Goal: Task Accomplishment & Management: Use online tool/utility

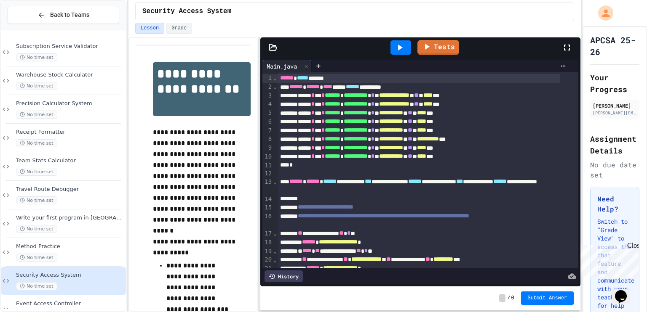
click at [403, 45] on icon at bounding box center [400, 48] width 10 height 10
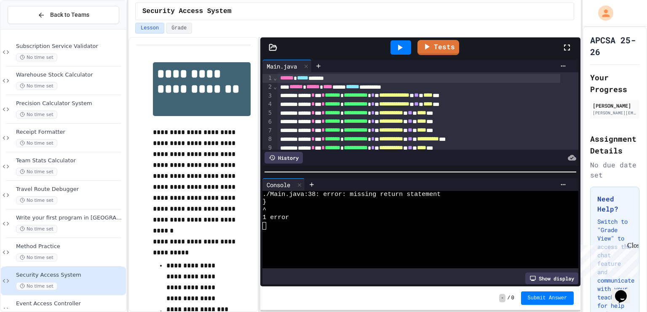
click at [408, 44] on div at bounding box center [400, 47] width 21 height 14
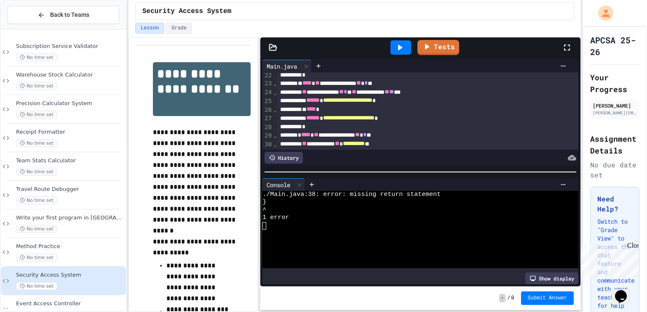
scroll to position [205, 0]
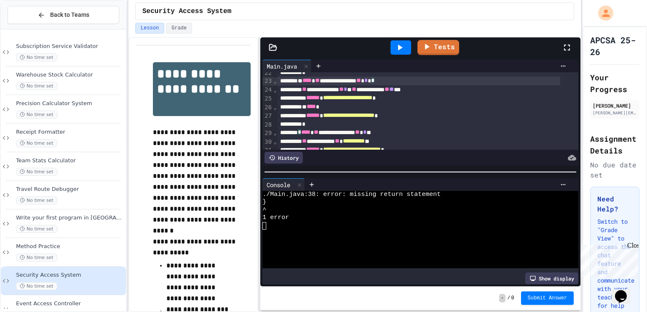
click at [409, 81] on div "**********" at bounding box center [419, 81] width 283 height 9
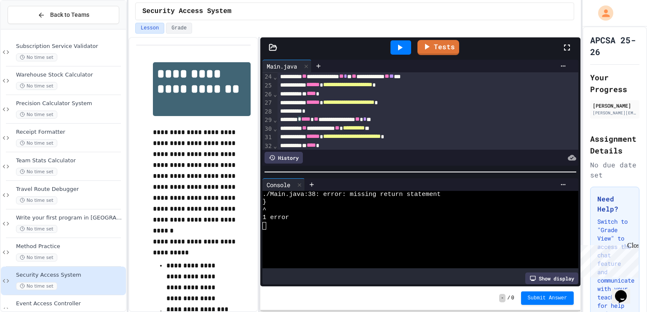
scroll to position [217, 0]
click at [326, 113] on div "*" at bounding box center [419, 112] width 283 height 8
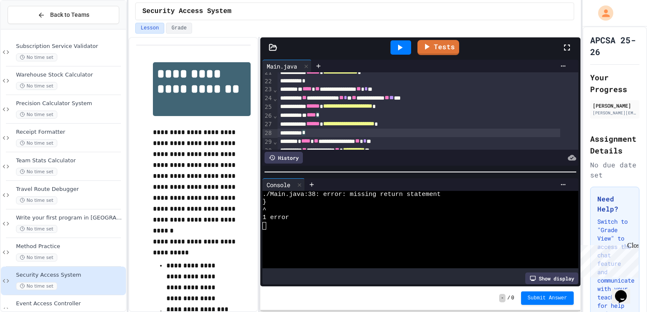
scroll to position [196, 0]
click at [305, 132] on span "*" at bounding box center [303, 133] width 3 height 6
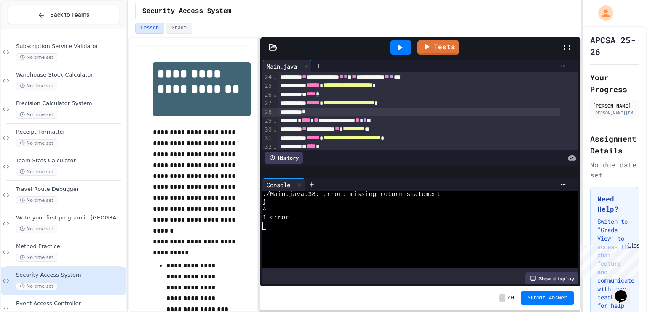
scroll to position [222, 0]
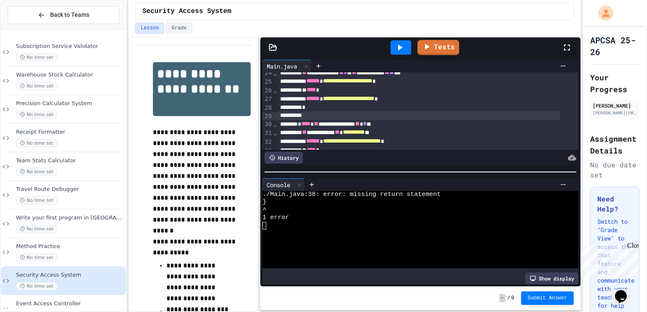
click at [309, 126] on span "****" at bounding box center [305, 124] width 9 height 6
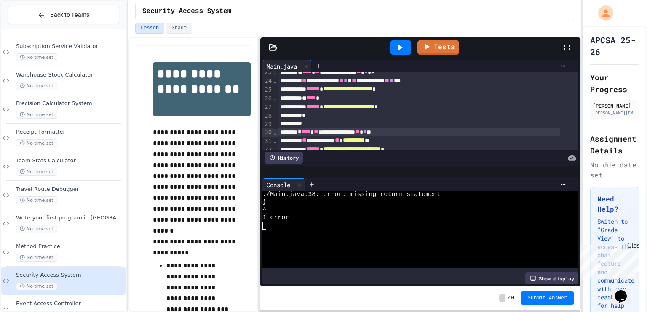
scroll to position [215, 0]
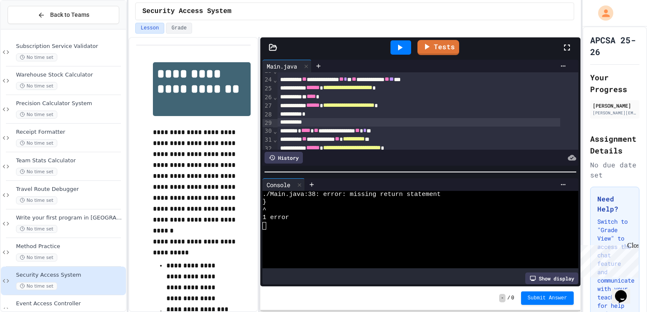
click at [309, 123] on div "To enrich screen reader interactions, please activate Accessibility in Grammarl…" at bounding box center [419, 122] width 283 height 8
click at [404, 45] on icon at bounding box center [400, 48] width 10 height 10
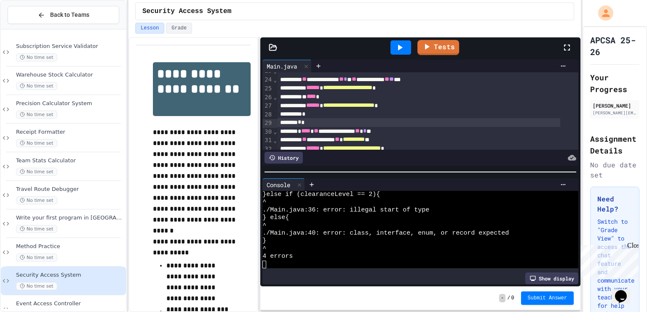
scroll to position [31, 0]
click at [366, 122] on div "*" at bounding box center [419, 122] width 283 height 8
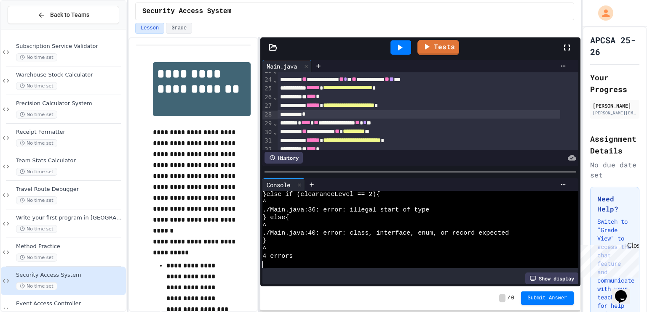
click at [395, 44] on icon at bounding box center [400, 48] width 10 height 10
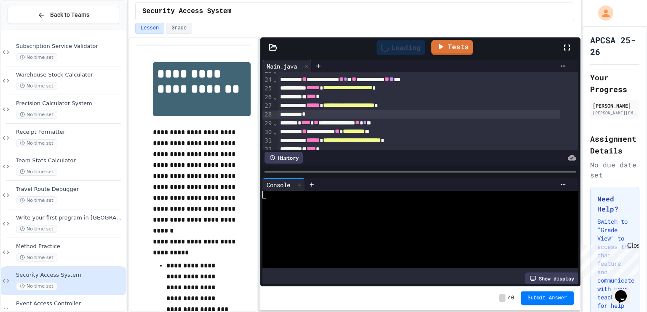
scroll to position [0, 0]
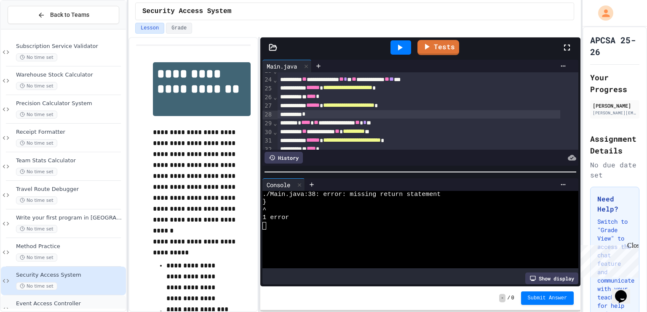
click at [62, 303] on span "Event Access Controller" at bounding box center [70, 304] width 108 height 7
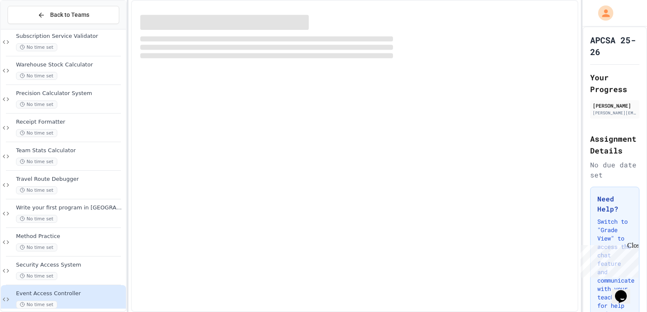
scroll to position [20, 0]
